Goal: Transaction & Acquisition: Purchase product/service

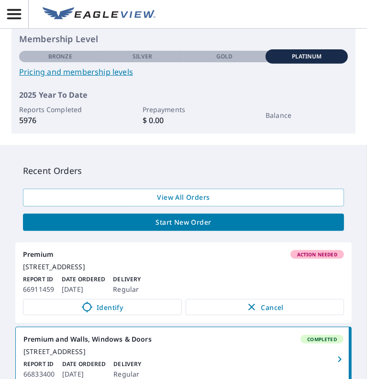
scroll to position [192, 0]
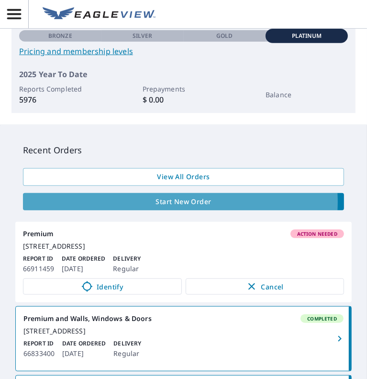
click at [169, 202] on span "Start New Order" at bounding box center [184, 202] width 306 height 12
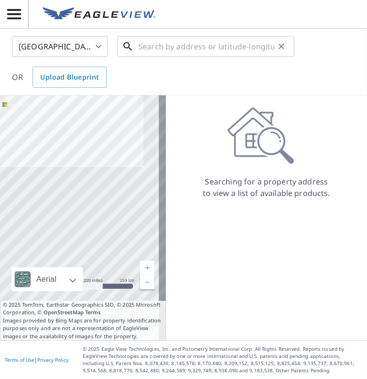
click at [159, 48] on input "text" at bounding box center [206, 46] width 137 height 27
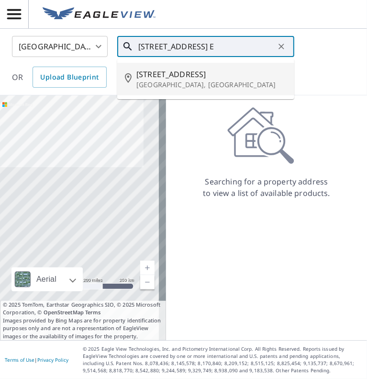
click at [158, 76] on span "[STREET_ADDRESS]" at bounding box center [212, 73] width 150 height 11
type input "[STREET_ADDRESS]"
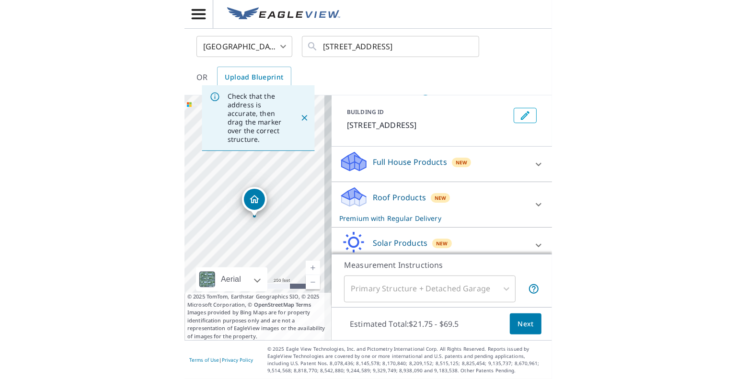
scroll to position [91, 0]
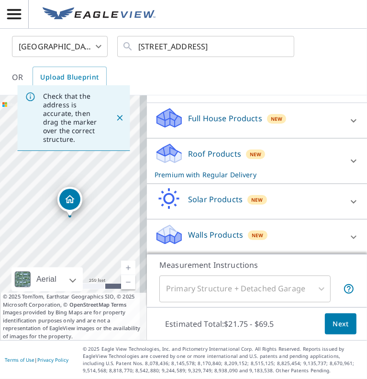
click at [201, 231] on p "Walls Products" at bounding box center [215, 234] width 55 height 11
click at [213, 233] on p "Walls Products" at bounding box center [215, 234] width 55 height 11
click at [348, 237] on icon at bounding box center [353, 236] width 11 height 11
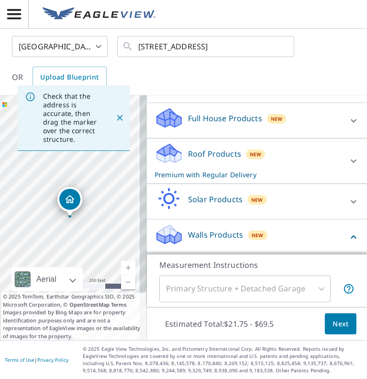
click at [213, 232] on p "Walls Products" at bounding box center [215, 234] width 55 height 11
click at [209, 236] on p "Walls Products" at bounding box center [215, 234] width 55 height 11
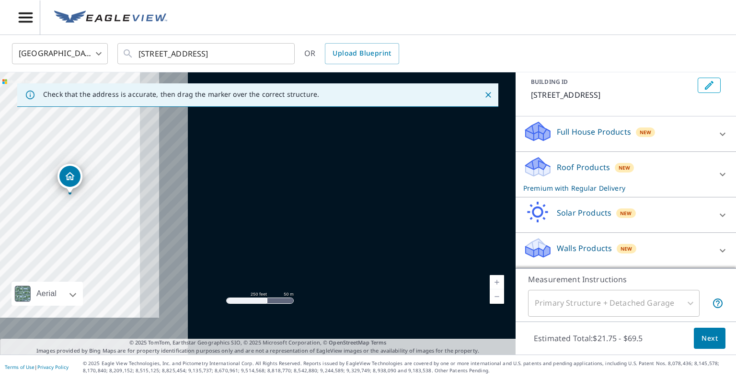
scroll to position [54, 0]
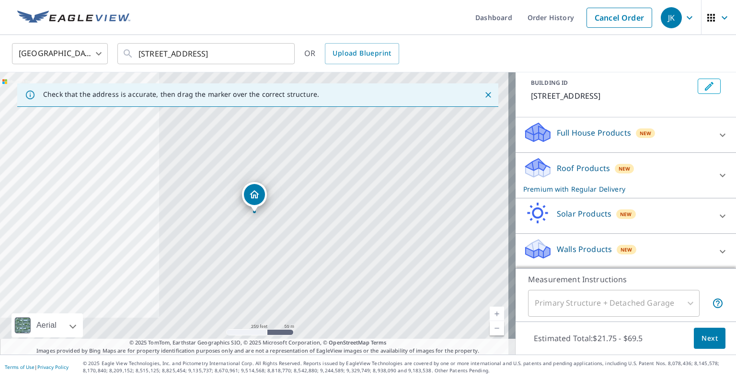
click at [367, 247] on p "Walls Products" at bounding box center [584, 248] width 55 height 11
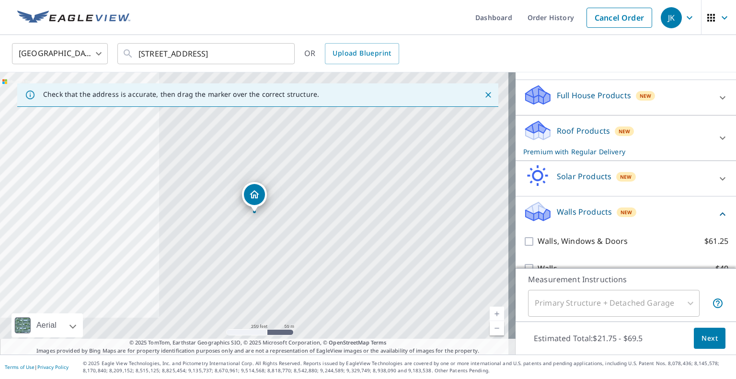
scroll to position [108, 0]
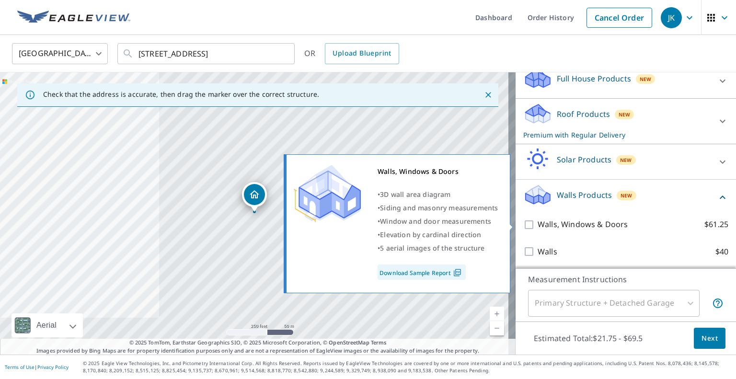
click at [367, 226] on input "Walls, Windows & Doors $61.25" at bounding box center [530, 224] width 14 height 11
checkbox input "true"
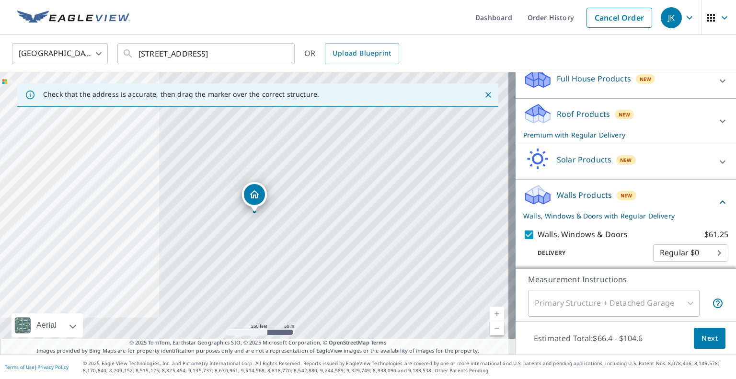
click at [367, 338] on span "Next" at bounding box center [709, 338] width 16 height 12
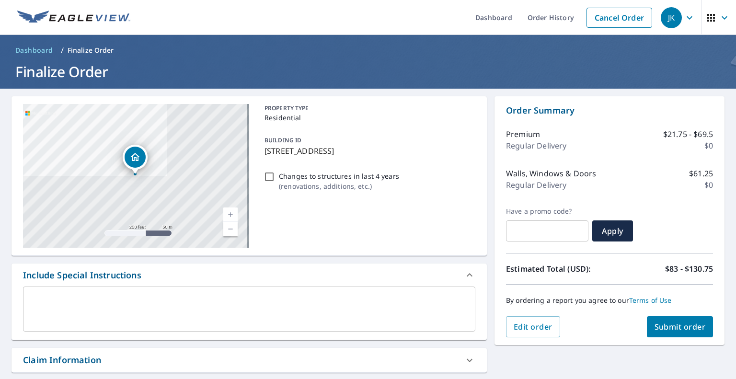
click at [367, 325] on span "Submit order" at bounding box center [679, 326] width 51 height 11
checkbox input "true"
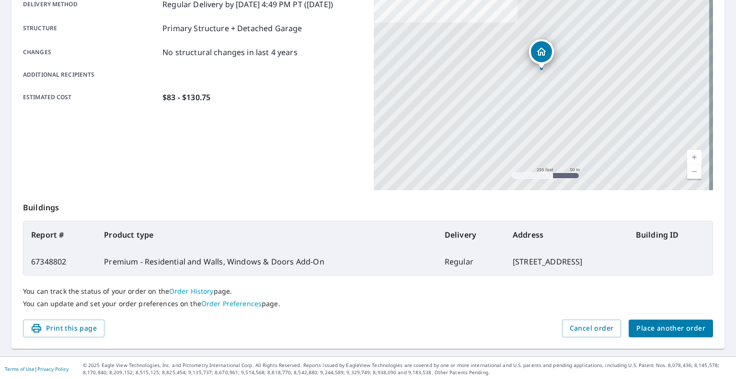
scroll to position [184, 0]
